Goal: Information Seeking & Learning: Learn about a topic

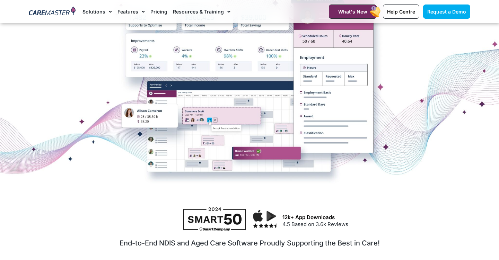
scroll to position [176, 0]
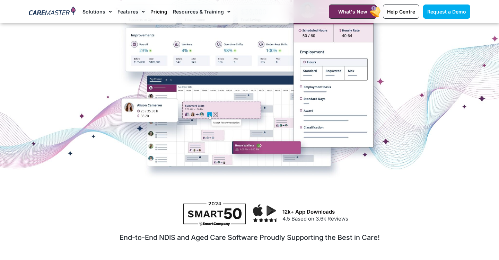
click at [158, 14] on link "Pricing" at bounding box center [158, 11] width 17 height 23
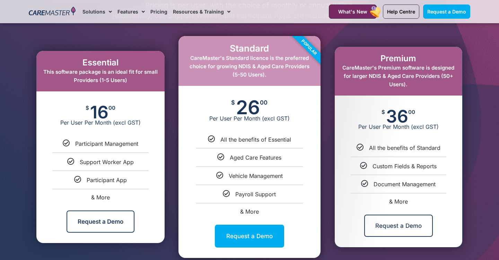
scroll to position [364, 0]
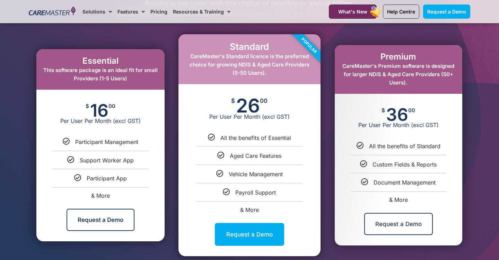
click at [251, 206] on span "& More" at bounding box center [249, 209] width 19 height 7
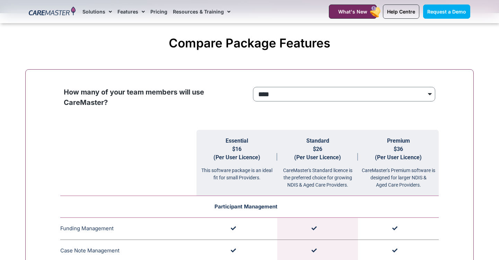
scroll to position [635, 0]
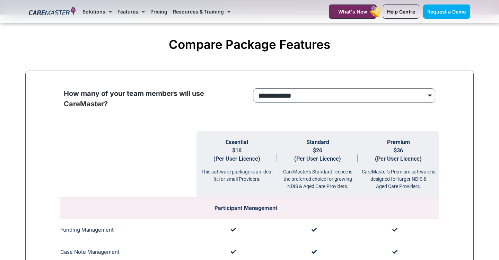
select select "***"
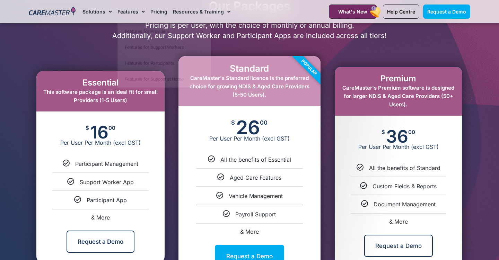
scroll to position [2333, 0]
